Goal: Information Seeking & Learning: Find specific page/section

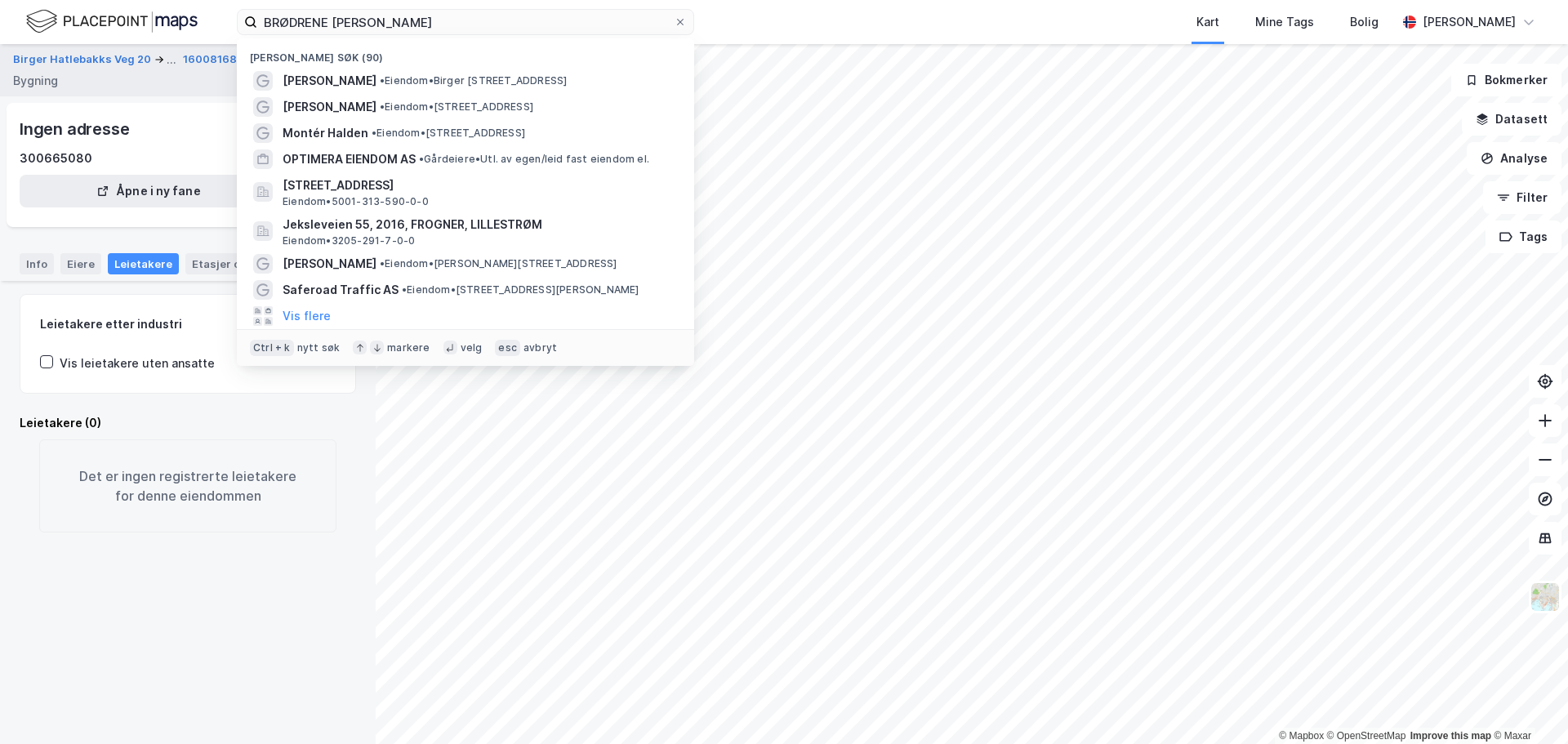
click at [237, 21] on label "BRØDRENE [PERSON_NAME]" at bounding box center [466, 22] width 457 height 27
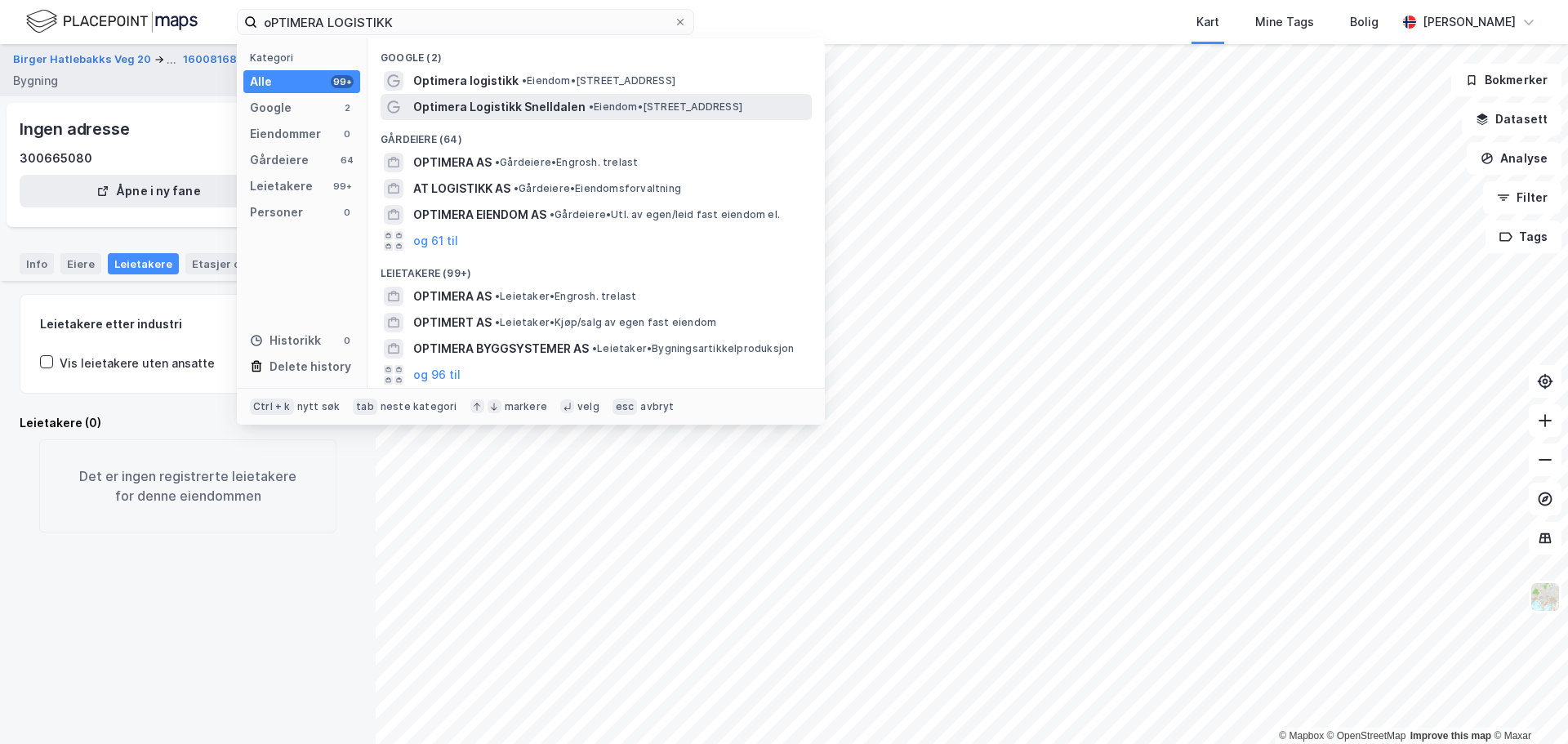
type input "oPTIMERA LOGISTIKK"
click at [529, 103] on span "Optimera Logistikk Snelldalen" at bounding box center [499, 107] width 172 height 20
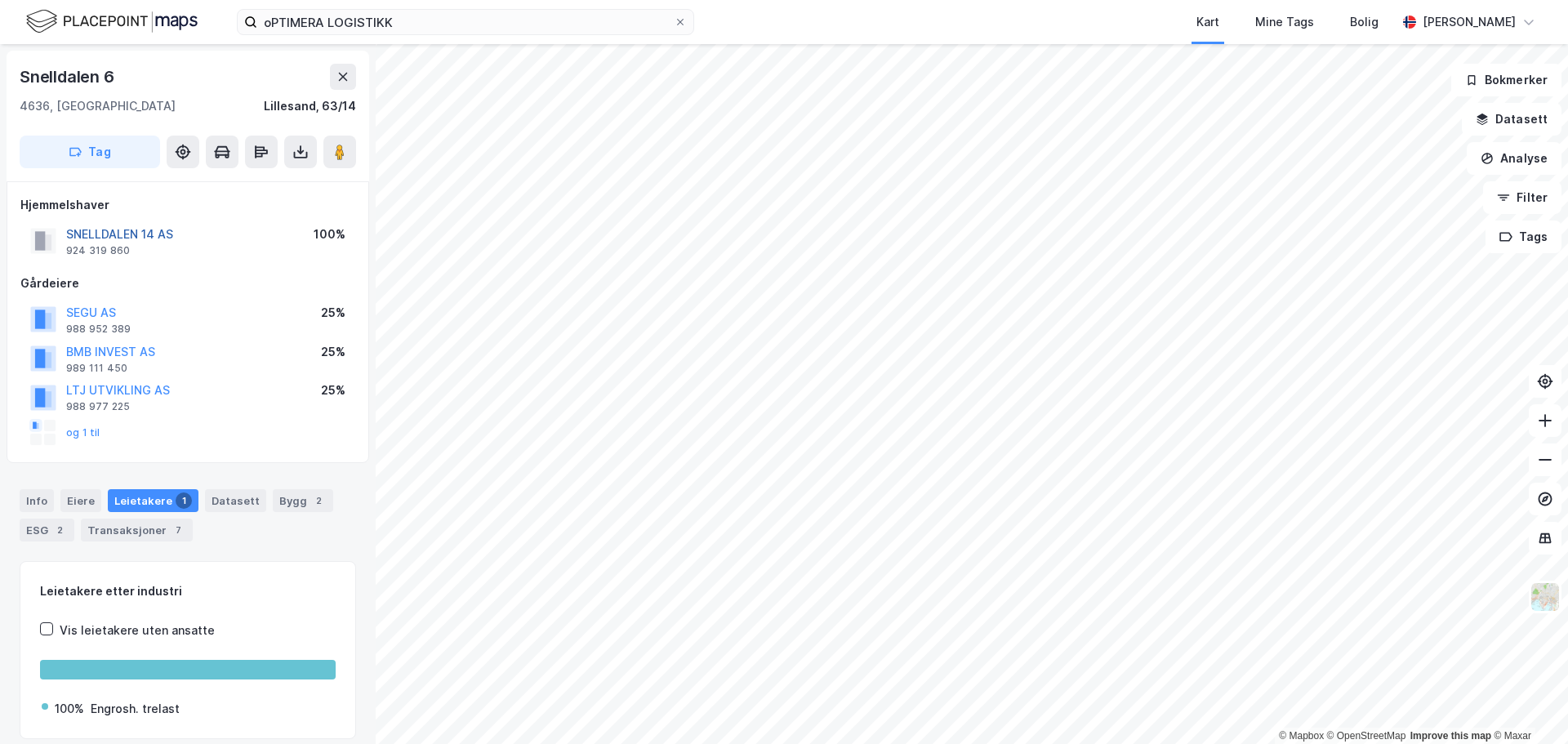
click at [0, 0] on button "SNELLDALEN 14 AS" at bounding box center [0, 0] width 0 height 0
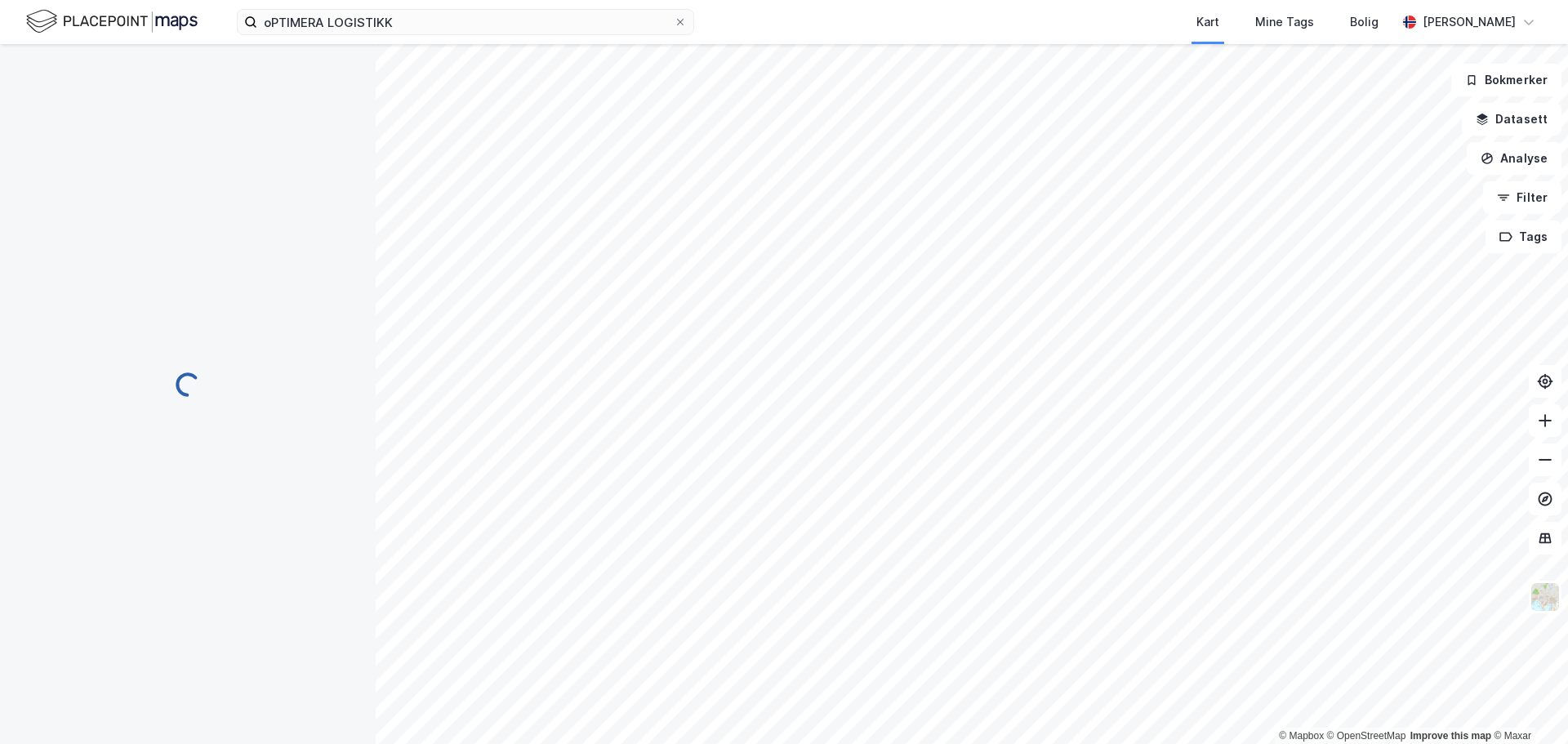
scroll to position [2, 0]
